Goal: Find specific page/section

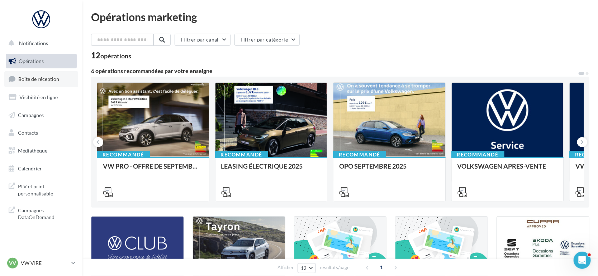
drag, startPoint x: 58, startPoint y: 75, endPoint x: 26, endPoint y: 80, distance: 32.3
click at [26, 80] on span "Boîte de réception" at bounding box center [38, 79] width 41 height 6
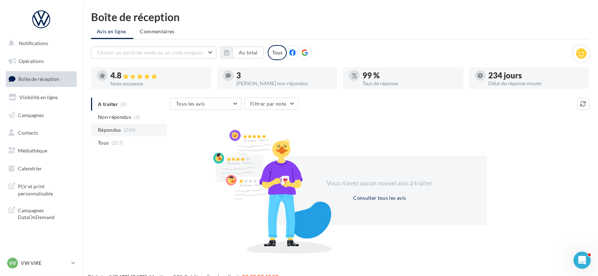
click at [114, 131] on span "Répondus" at bounding box center [109, 130] width 23 height 7
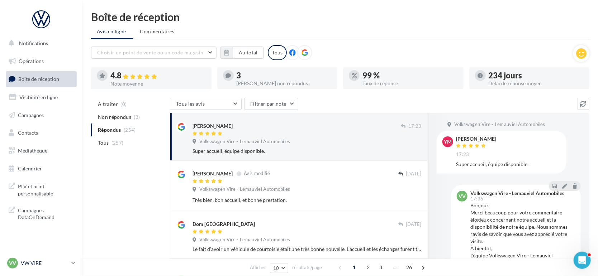
click at [25, 264] on p "VW VIRE" at bounding box center [45, 263] width 48 height 7
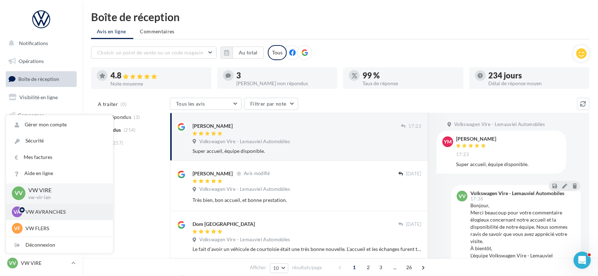
click at [39, 213] on p "VW AVRANCHES" at bounding box center [64, 212] width 79 height 7
